Goal: Transaction & Acquisition: Purchase product/service

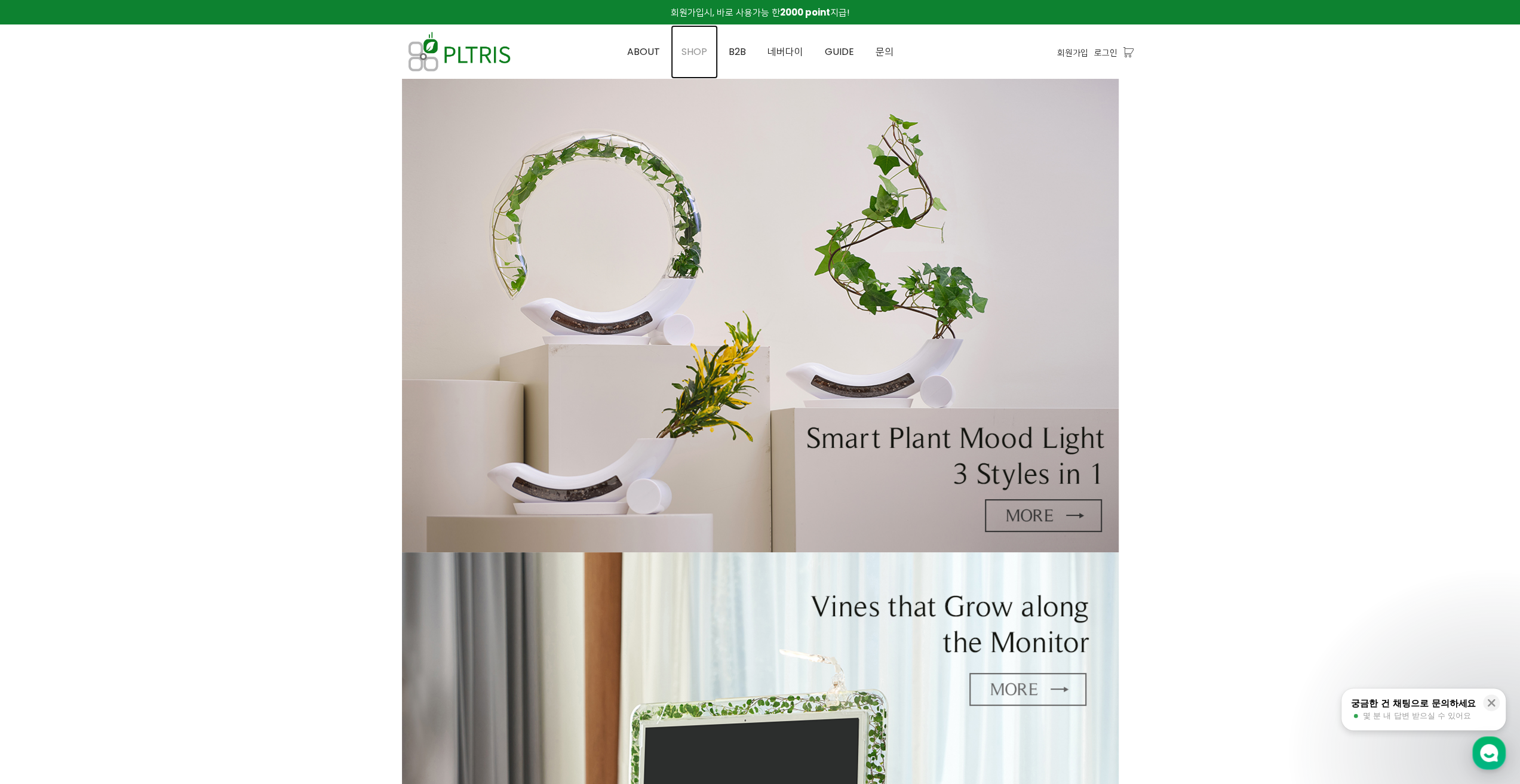
click at [702, 47] on span "SHOP" at bounding box center [694, 52] width 26 height 14
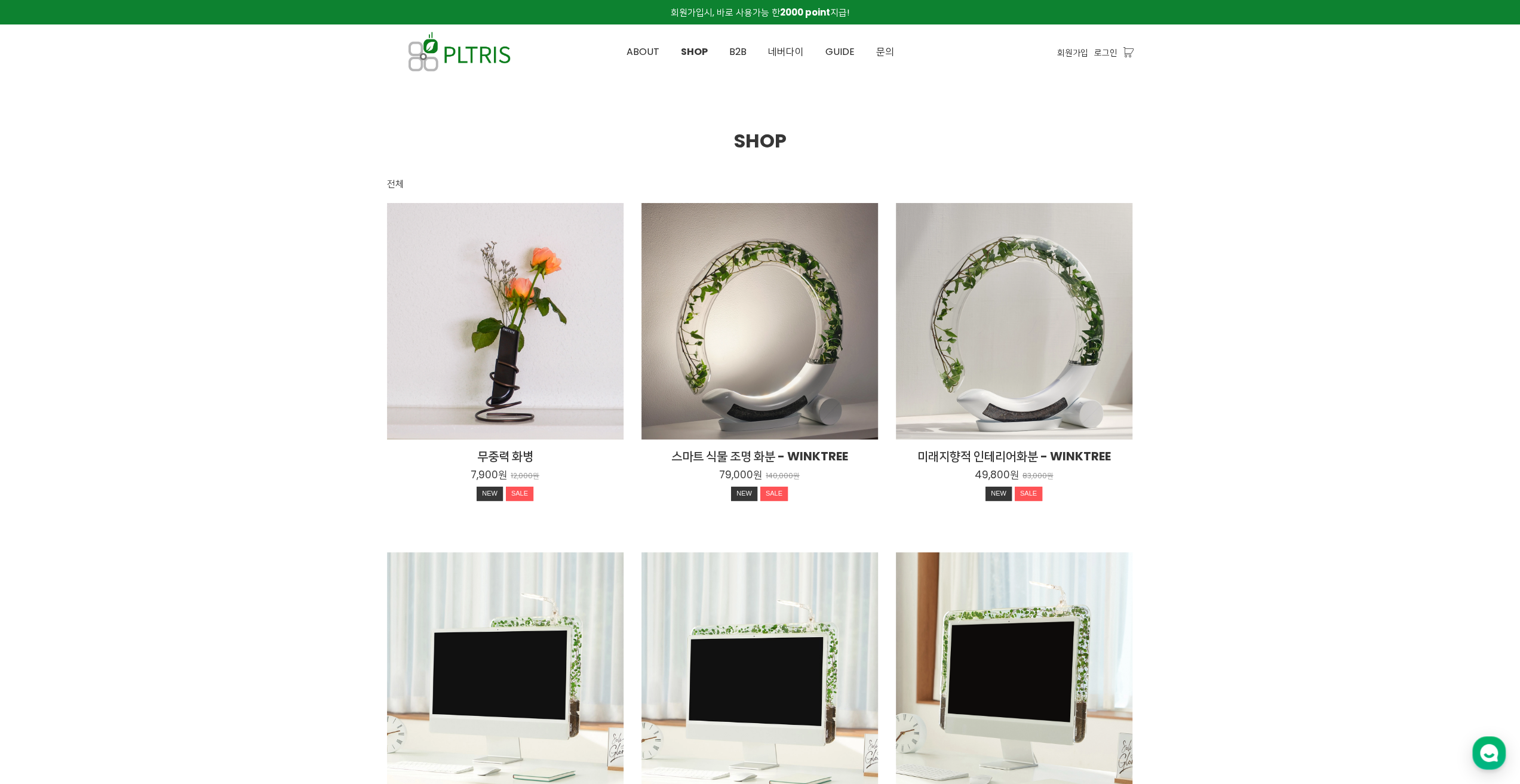
click at [229, 480] on div at bounding box center [760, 697] width 1520 height 1236
click at [229, 434] on div at bounding box center [760, 697] width 1520 height 1236
click at [242, 397] on div at bounding box center [760, 697] width 1520 height 1236
click at [250, 369] on div at bounding box center [760, 697] width 1520 height 1236
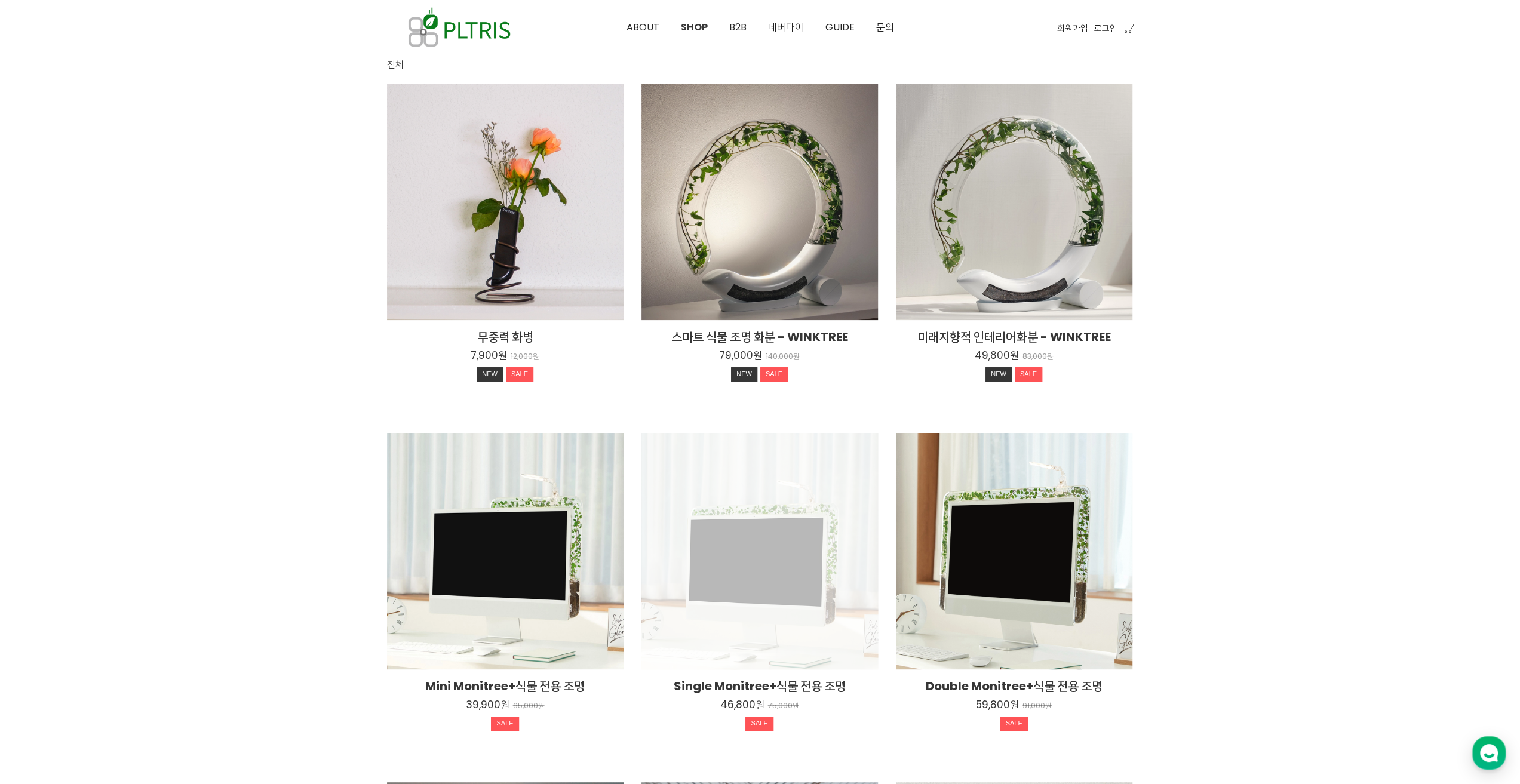
scroll to position [119, 0]
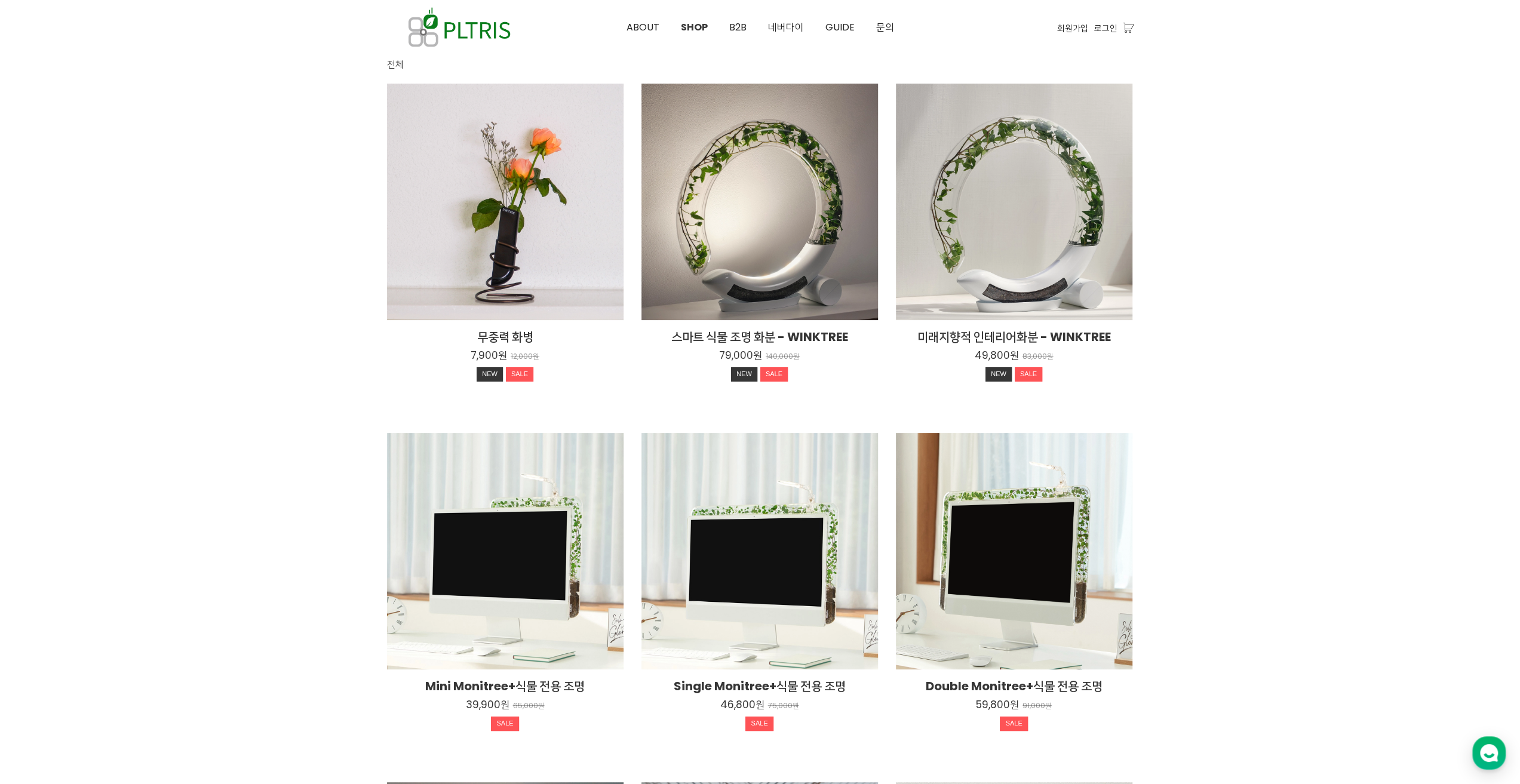
click at [1179, 474] on div at bounding box center [760, 578] width 1520 height 1236
click at [1200, 390] on div at bounding box center [760, 578] width 1520 height 1236
click at [285, 610] on div at bounding box center [760, 578] width 1520 height 1236
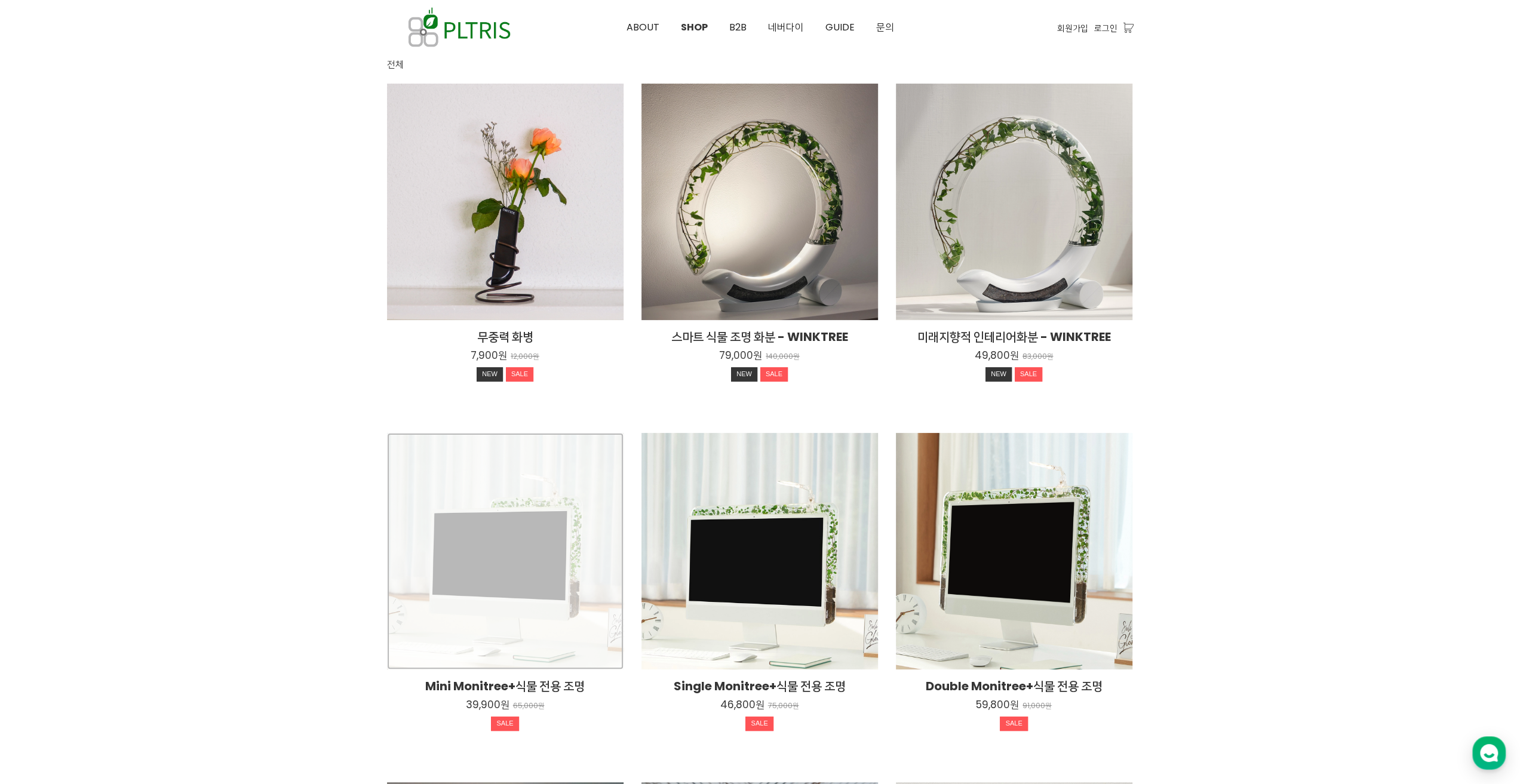
click at [428, 587] on div "Mini Monitree+식물 전용 조명 39,900원 65,000원 SALE" at bounding box center [506, 551] width 237 height 237
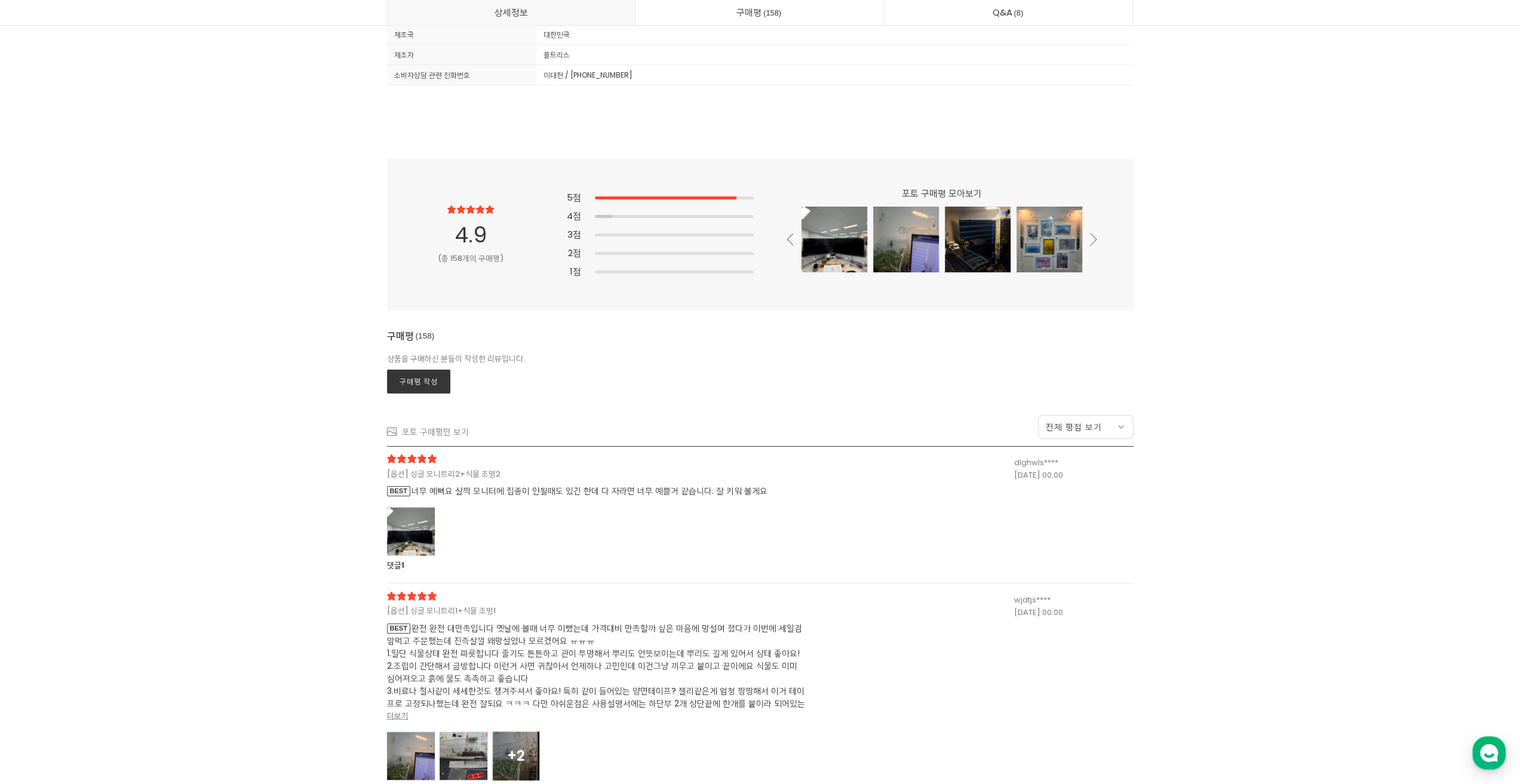
scroll to position [32068, 0]
click at [397, 523] on div at bounding box center [411, 530] width 48 height 49
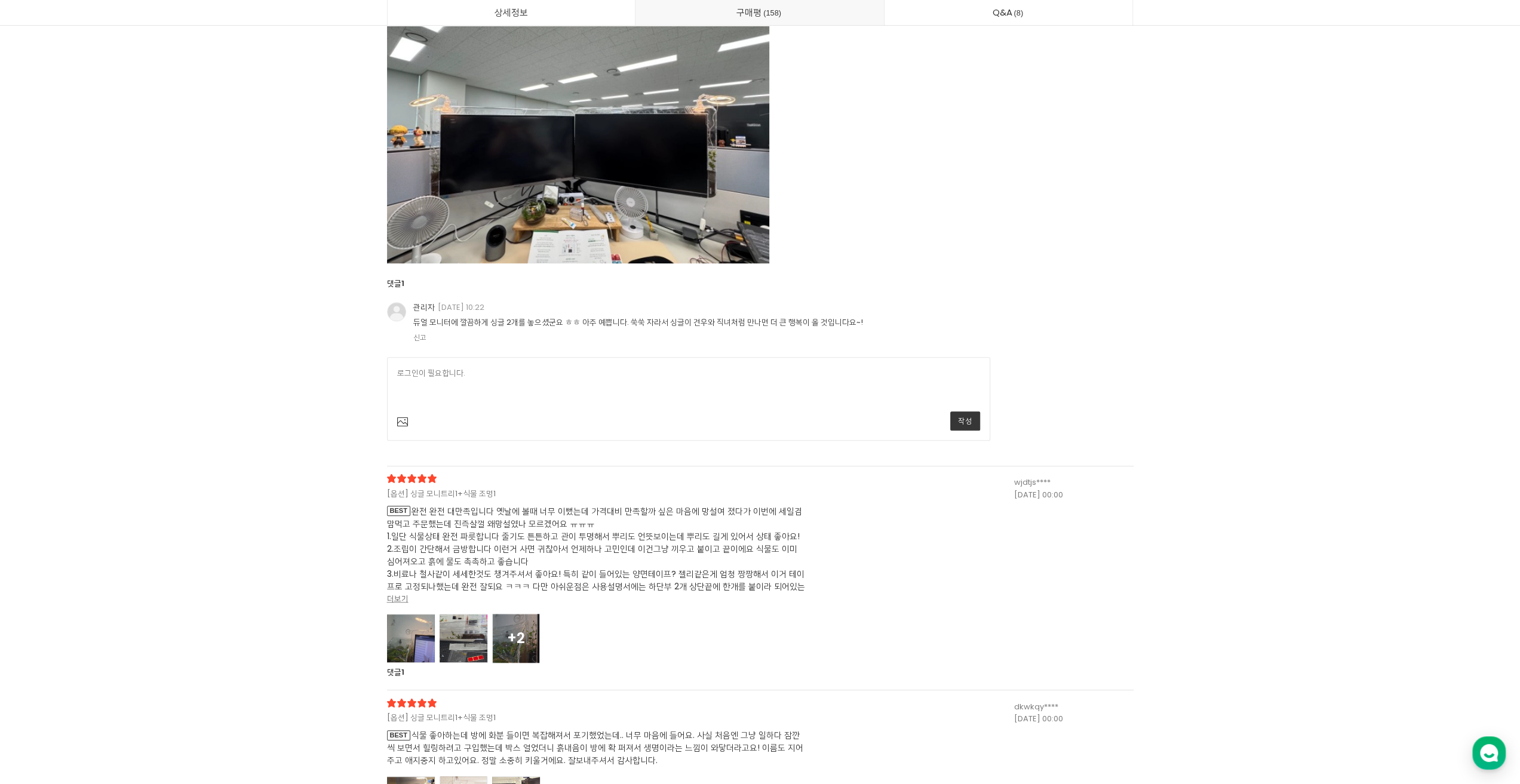
scroll to position [32665, 0]
